Goal: Information Seeking & Learning: Understand process/instructions

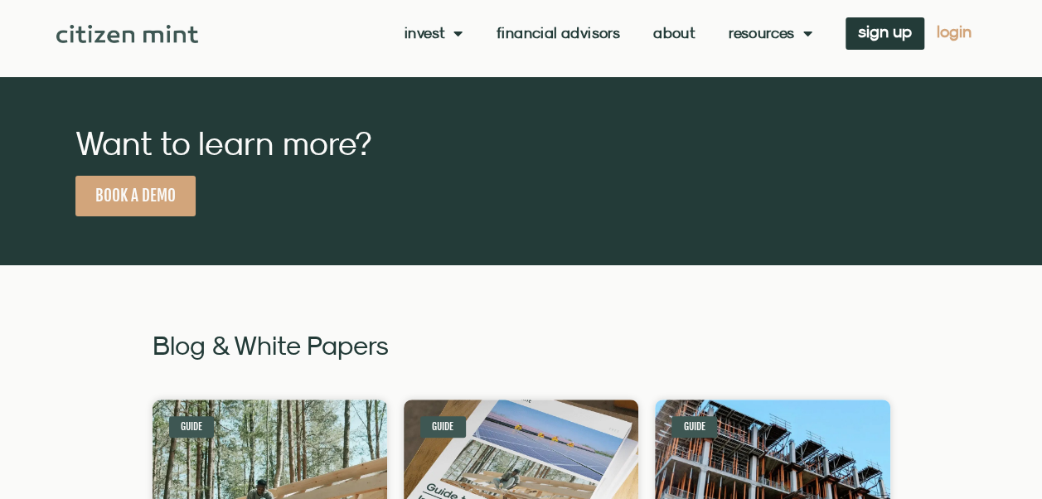
scroll to position [90, 0]
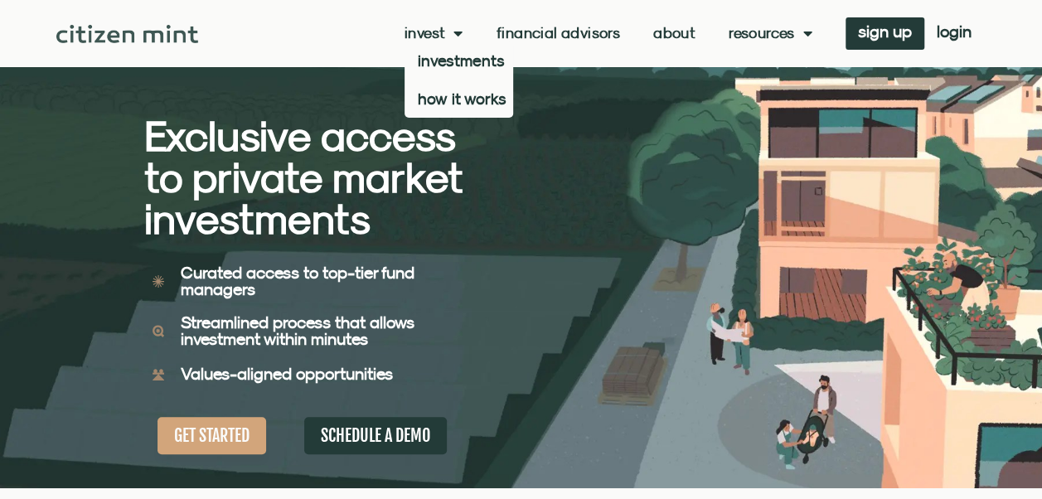
click at [448, 30] on span "Menu" at bounding box center [453, 33] width 17 height 32
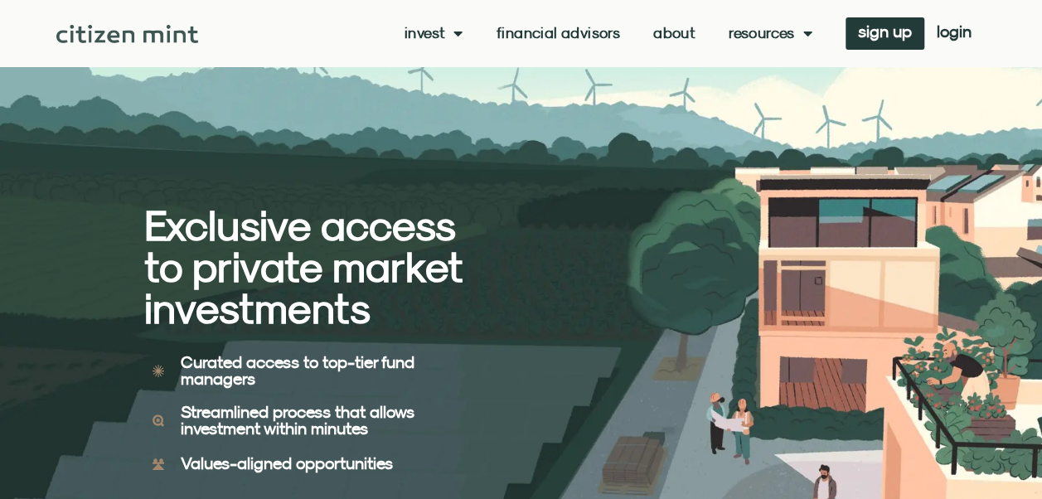
click at [448, 36] on span "Menu" at bounding box center [453, 33] width 17 height 32
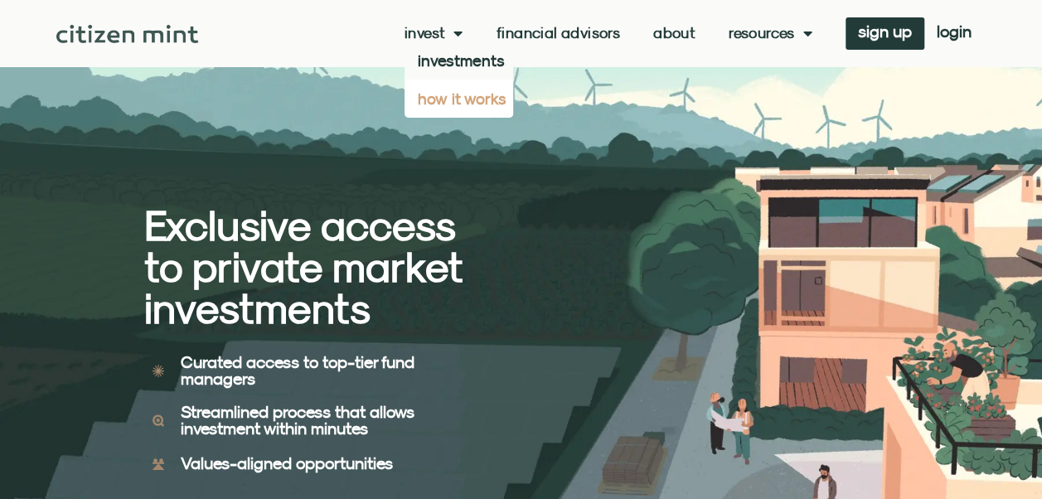
click at [446, 106] on link "how it works" at bounding box center [459, 99] width 109 height 38
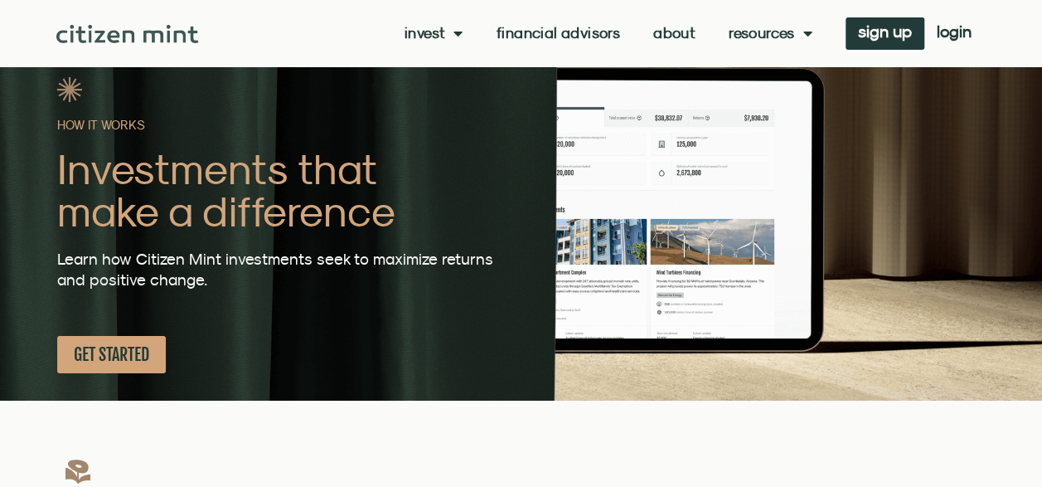
click at [806, 36] on span "Menu" at bounding box center [803, 33] width 17 height 32
click at [459, 31] on span "Menu" at bounding box center [453, 33] width 17 height 32
